Goal: Task Accomplishment & Management: Manage account settings

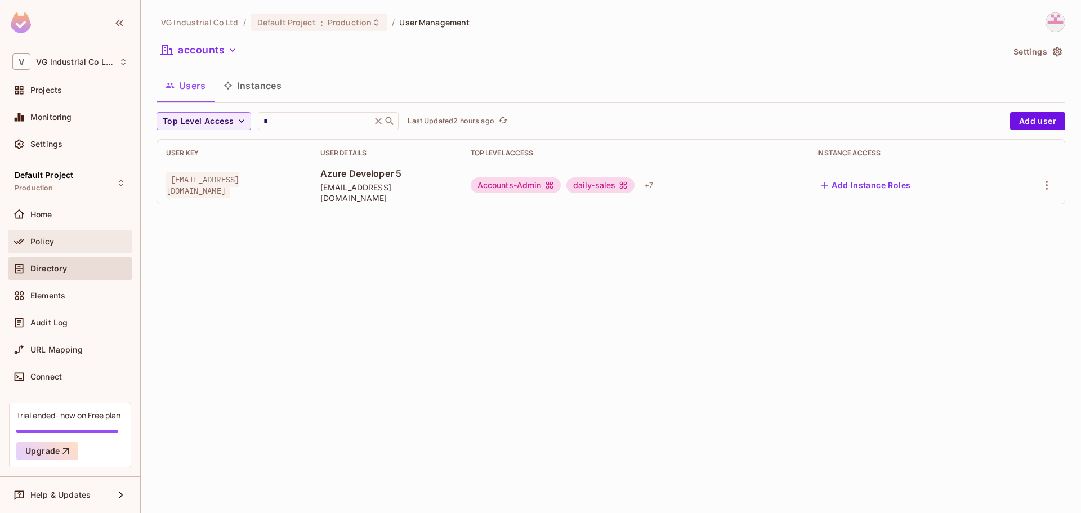
click at [46, 238] on span "Policy" at bounding box center [42, 241] width 24 height 9
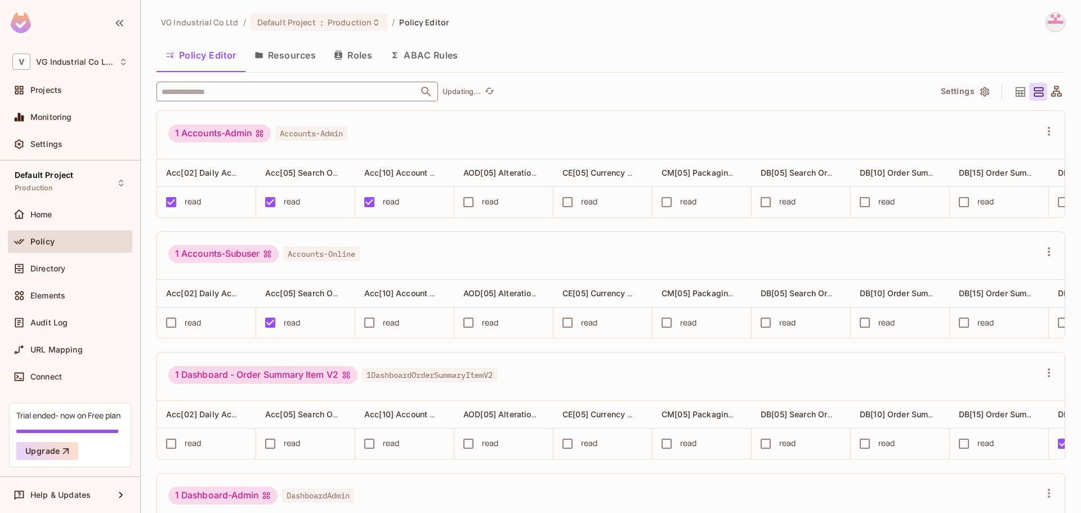
click at [314, 87] on input "text" at bounding box center [287, 92] width 257 height 20
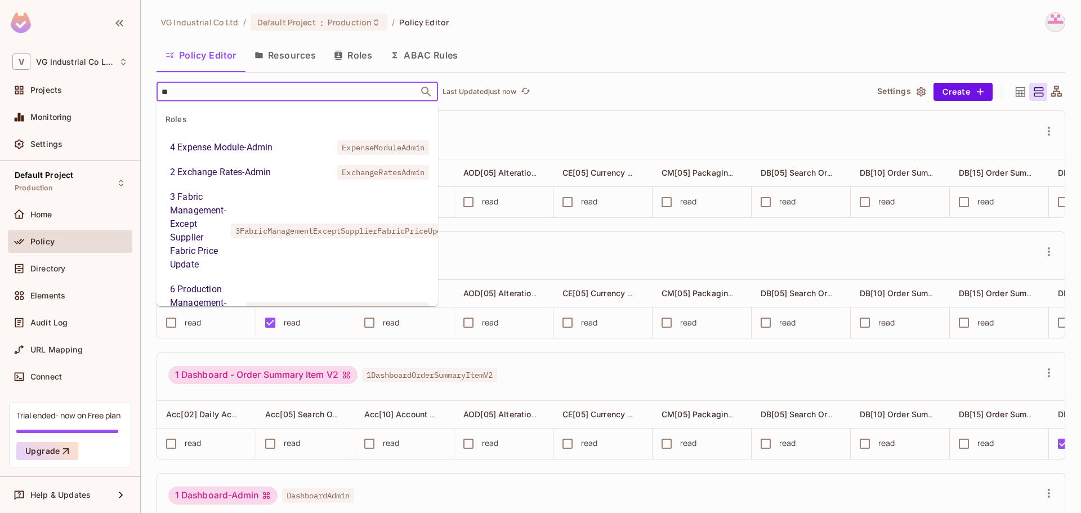
type input "***"
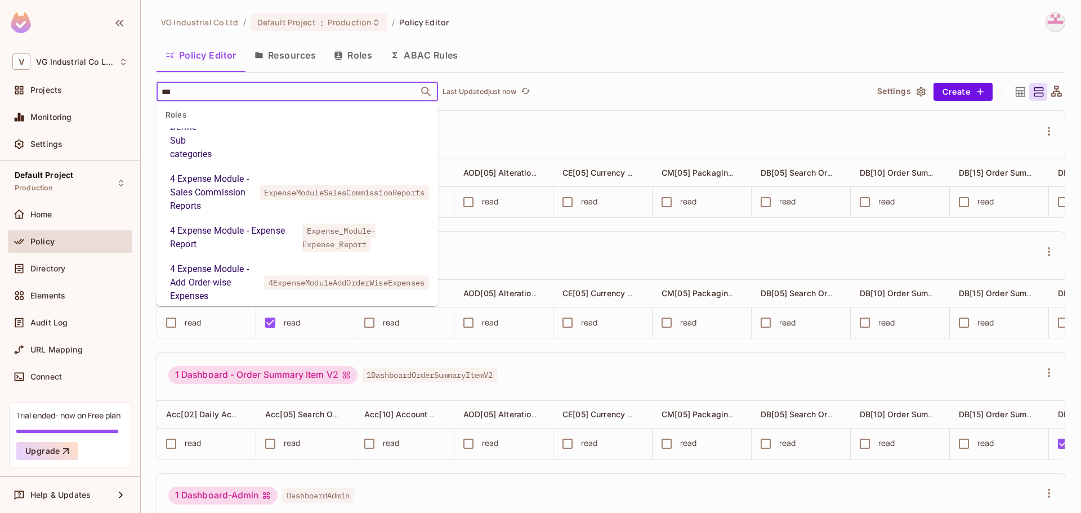
scroll to position [169, 0]
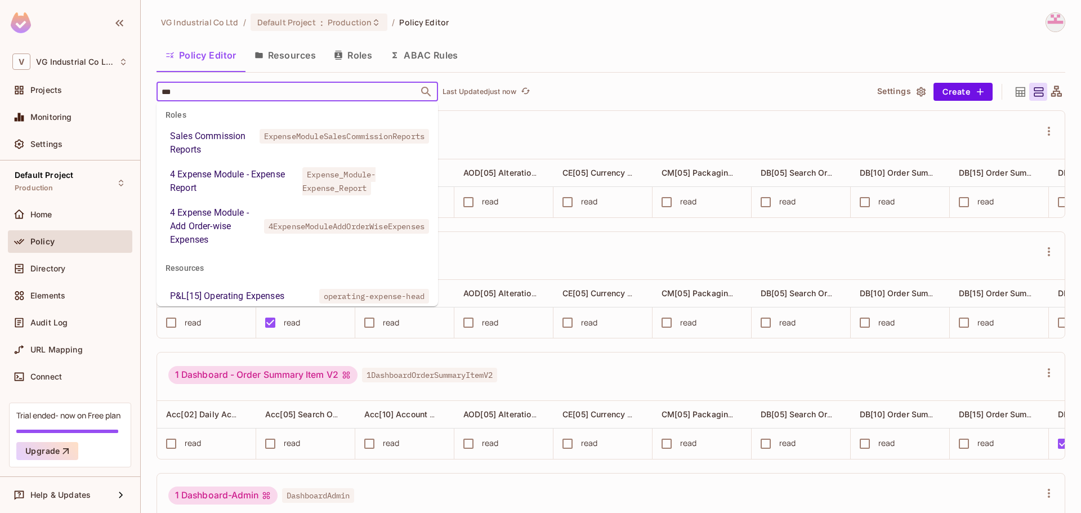
click at [226, 247] on div "4 Expense Module - Add Order-wise Expenses" at bounding box center [215, 226] width 90 height 41
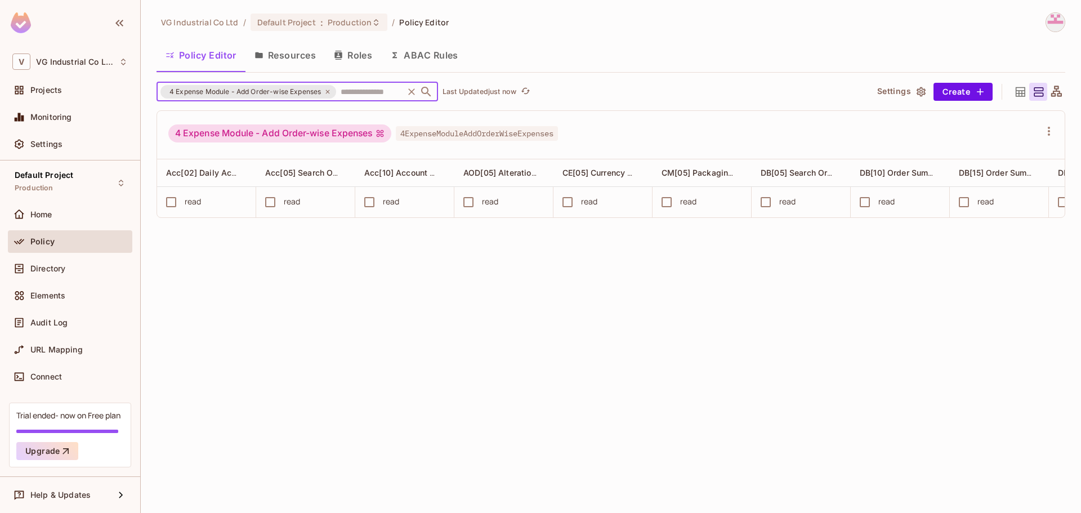
click at [309, 137] on div "4 Expense Module - Add Order-wise Expenses" at bounding box center [279, 133] width 223 height 18
click at [470, 138] on span "4ExpenseModuleAddOrderWiseExpenses" at bounding box center [477, 133] width 162 height 15
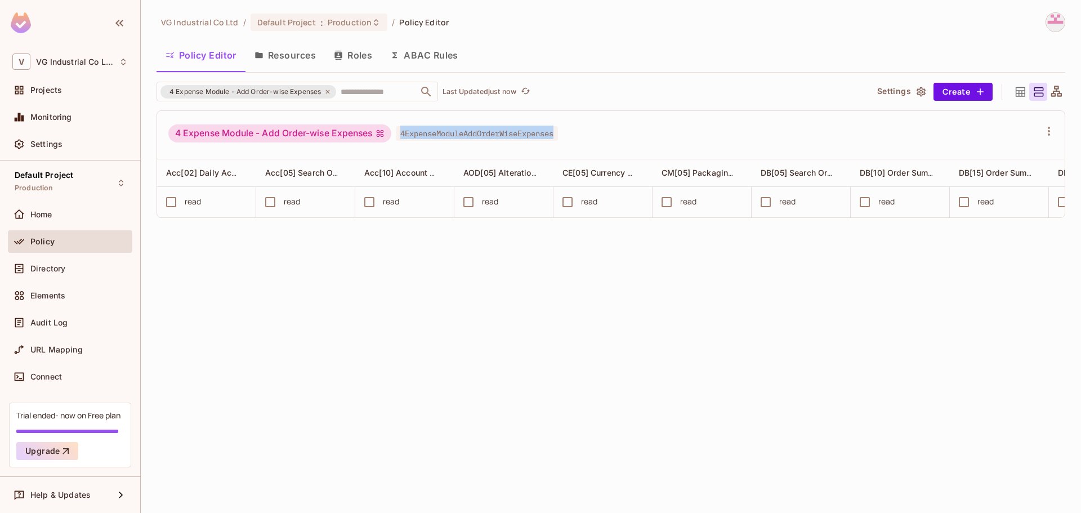
click at [470, 138] on span "4ExpenseModuleAddOrderWiseExpenses" at bounding box center [477, 133] width 162 height 15
click at [670, 132] on div "4 Expense Module - Add Order-wise Expenses 4ExpenseModuleAddOrderWiseExpenses" at bounding box center [603, 134] width 871 height 21
click at [1053, 128] on icon "button" at bounding box center [1049, 131] width 14 height 14
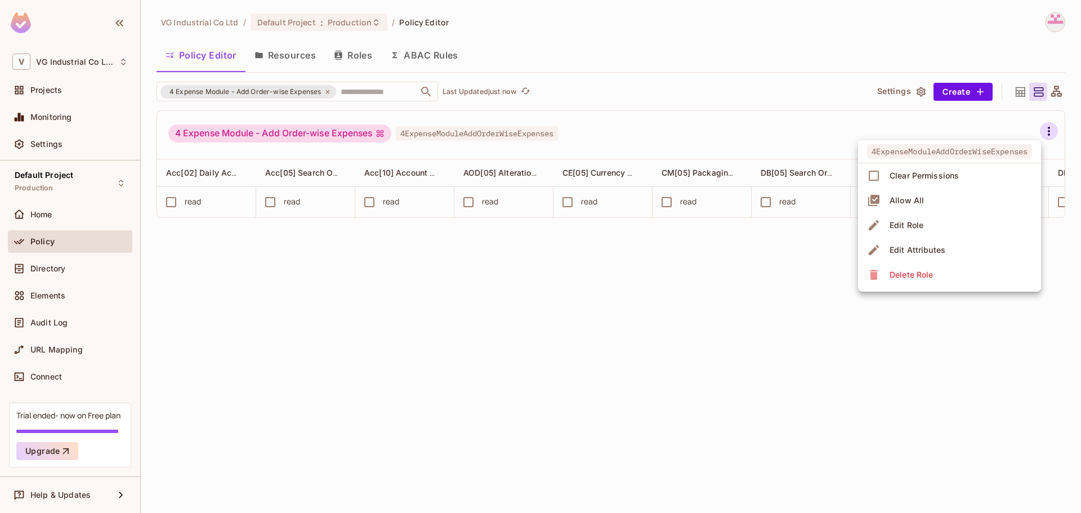
click at [923, 225] on span "Edit Role" at bounding box center [906, 225] width 41 height 18
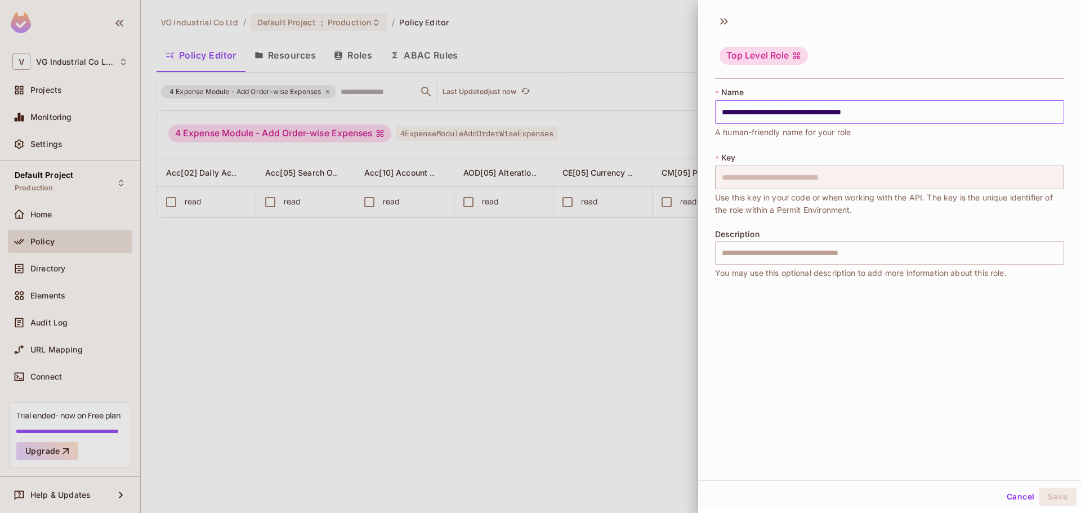
click at [846, 113] on input "**********" at bounding box center [889, 112] width 349 height 24
click at [799, 110] on input "**********" at bounding box center [889, 112] width 349 height 24
type input "**********"
click at [1046, 499] on button "Save" at bounding box center [1058, 497] width 38 height 18
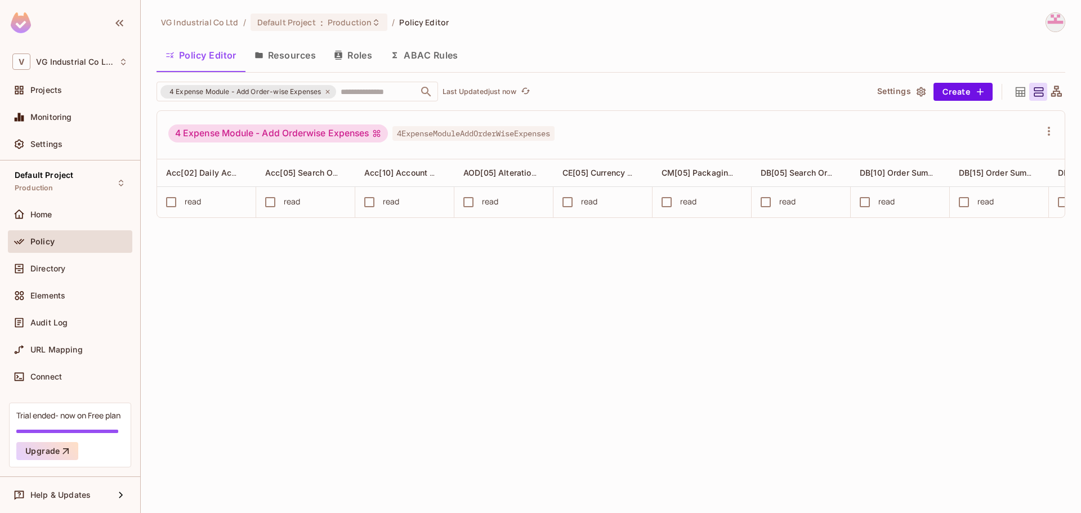
click at [284, 60] on button "Resources" at bounding box center [284, 55] width 79 height 28
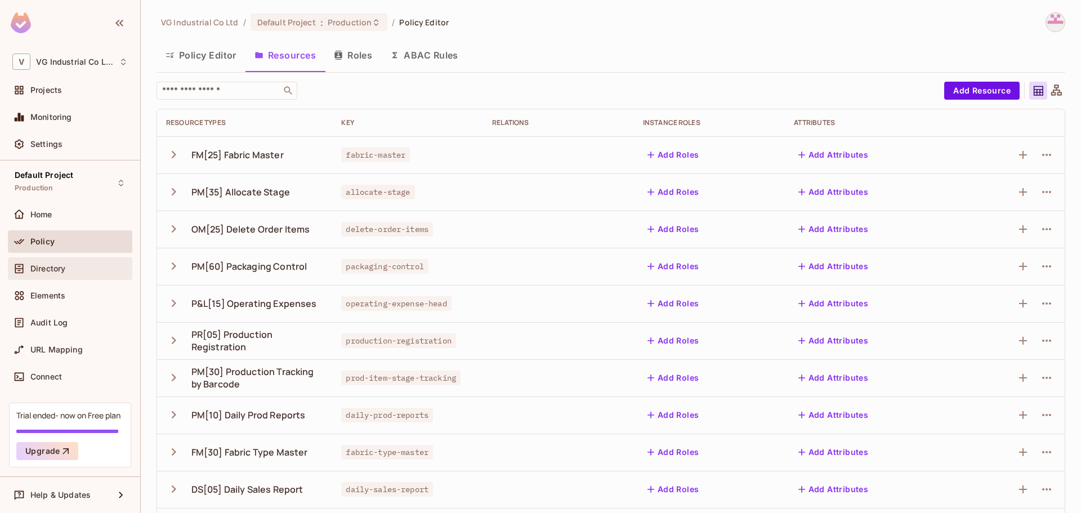
click at [69, 273] on div "Directory" at bounding box center [69, 269] width 115 height 14
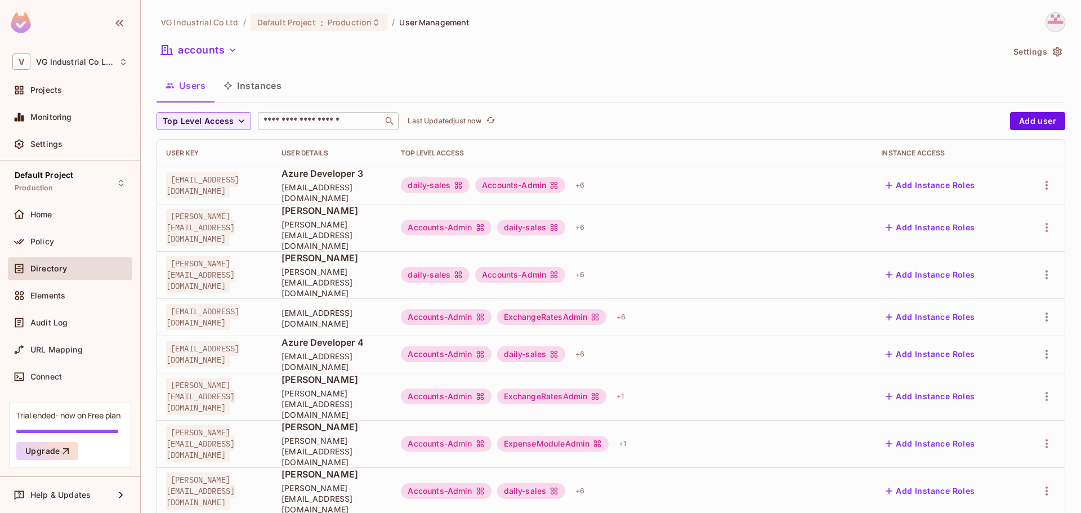
click at [290, 116] on input "text" at bounding box center [320, 120] width 118 height 11
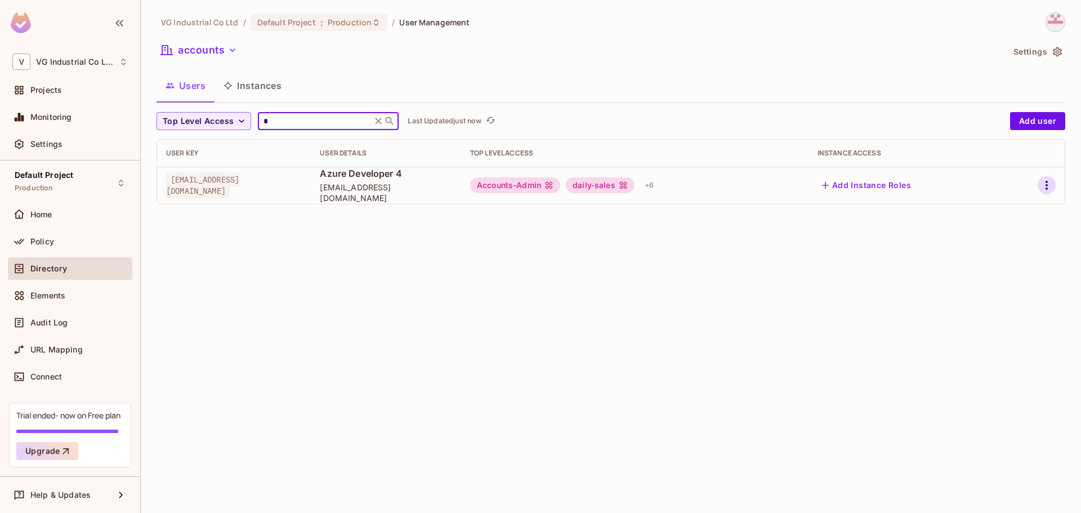
type input "*"
click at [1049, 189] on icon "button" at bounding box center [1047, 185] width 14 height 14
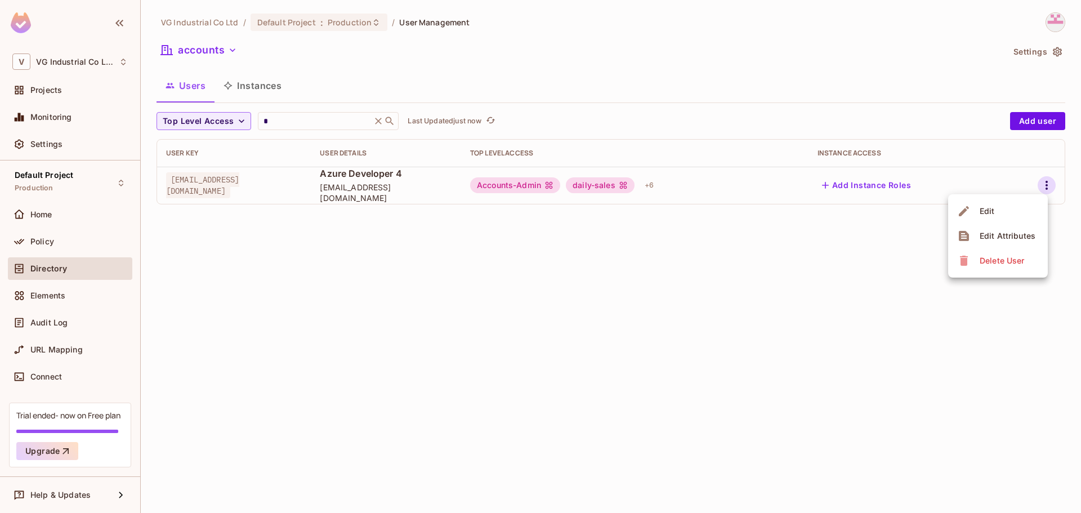
click at [1011, 206] on li "Edit" at bounding box center [998, 211] width 100 height 25
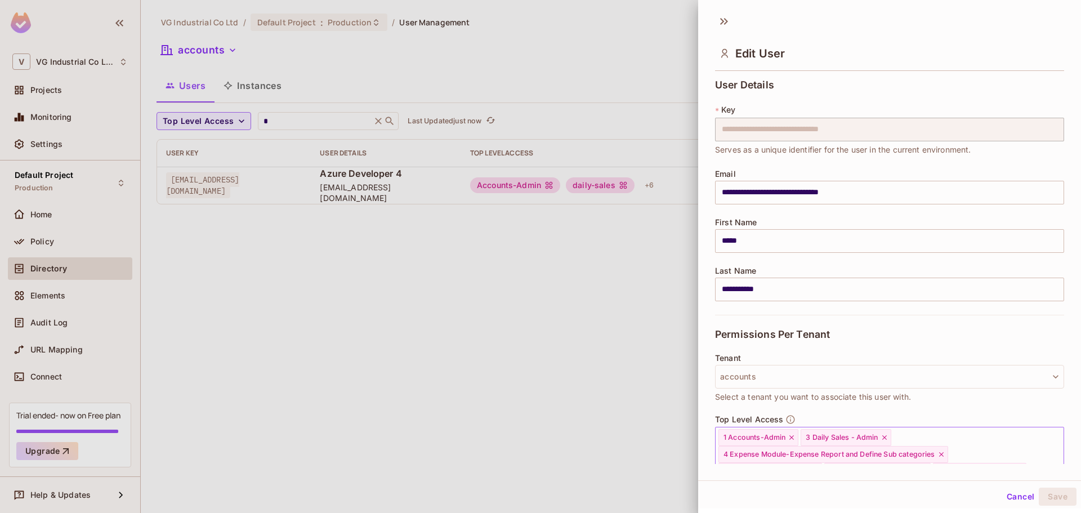
scroll to position [163, 0]
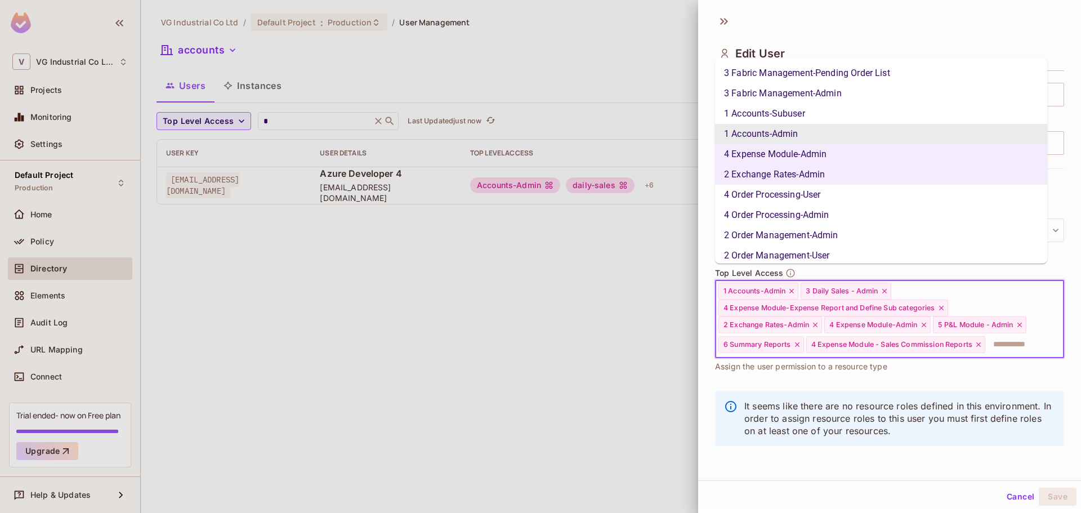
click at [986, 347] on input "text" at bounding box center [1014, 344] width 56 height 23
type input "*"
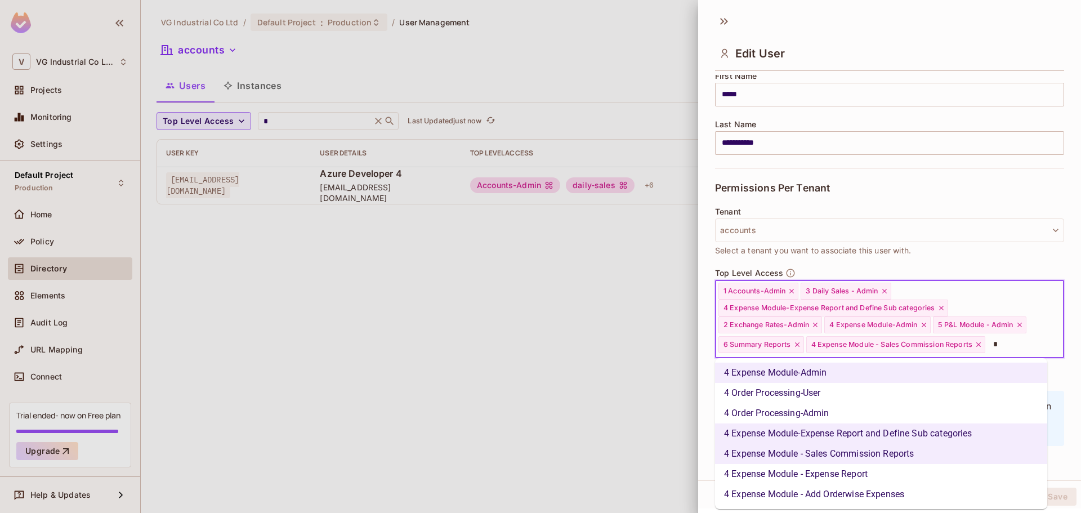
click at [897, 493] on li "4 Expense Module - Add Orderwise Expenses" at bounding box center [881, 494] width 332 height 20
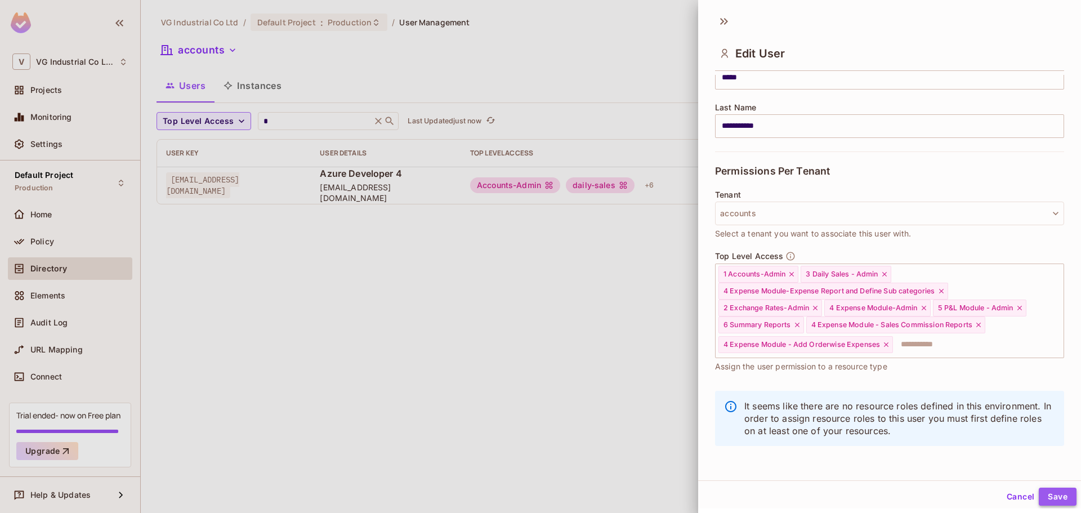
click at [1041, 500] on button "Save" at bounding box center [1058, 497] width 38 height 18
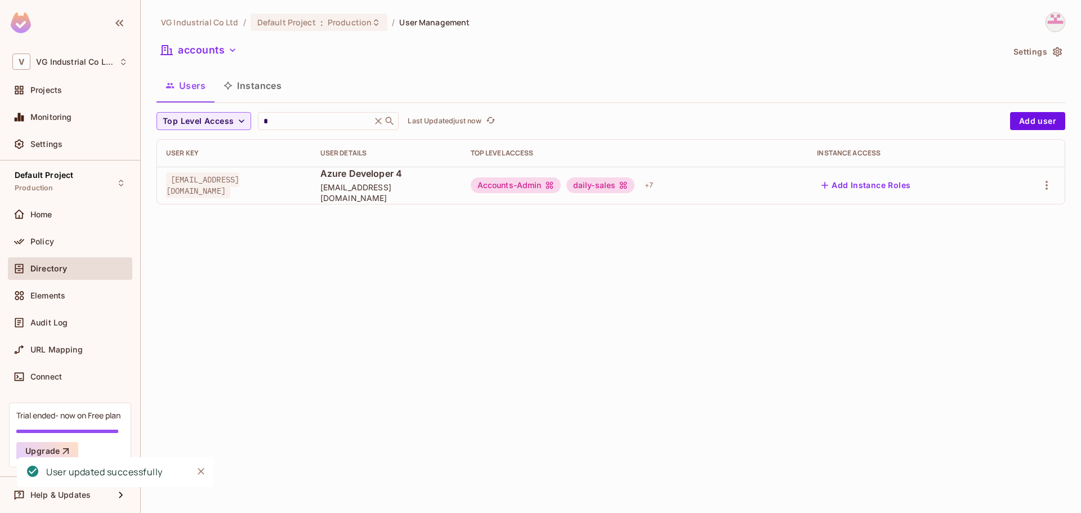
click at [656, 53] on div "accounts" at bounding box center [580, 51] width 847 height 21
click at [689, 70] on div "VG Industrial Co Ltd / Default Project : Production / User Management accounts …" at bounding box center [611, 112] width 909 height 201
